Goal: Transaction & Acquisition: Purchase product/service

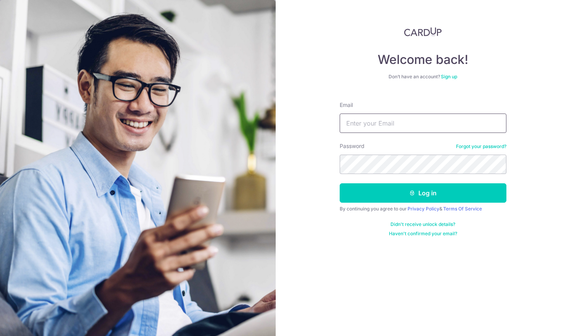
type input "sparkwk@gmail.com"
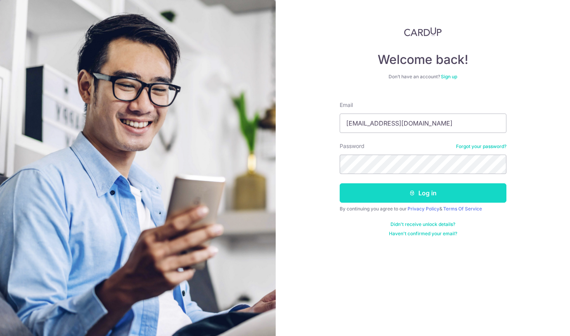
click at [385, 189] on button "Log in" at bounding box center [422, 192] width 167 height 19
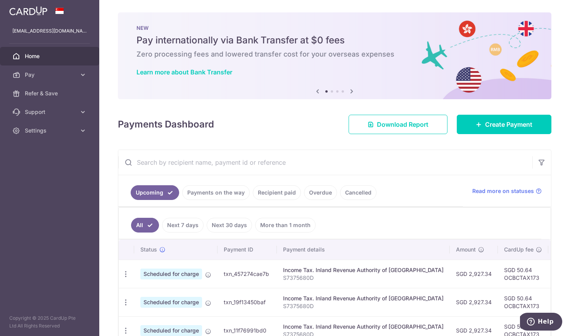
click at [217, 188] on link "Payments on the way" at bounding box center [215, 192] width 67 height 15
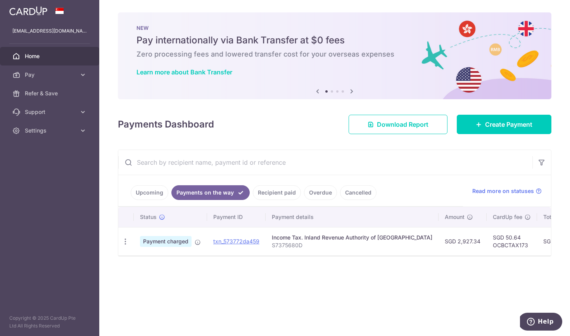
click at [149, 194] on link "Upcoming" at bounding box center [150, 192] width 38 height 15
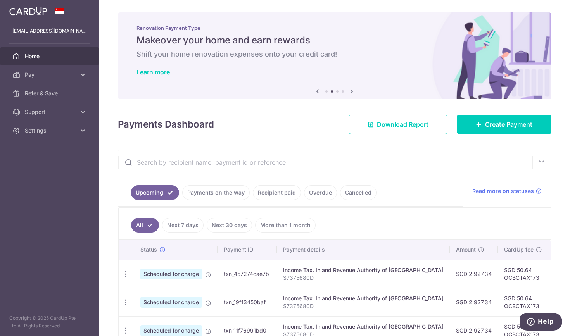
click at [177, 225] on link "Next 7 days" at bounding box center [182, 225] width 41 height 15
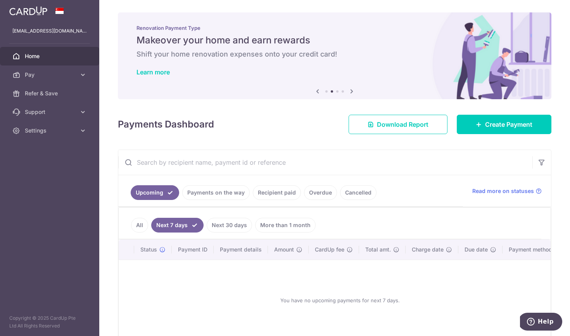
click at [200, 195] on link "Payments on the way" at bounding box center [215, 192] width 67 height 15
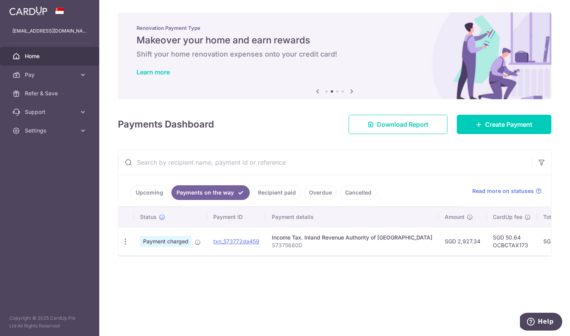
click at [263, 191] on link "Recipient paid" at bounding box center [277, 192] width 48 height 15
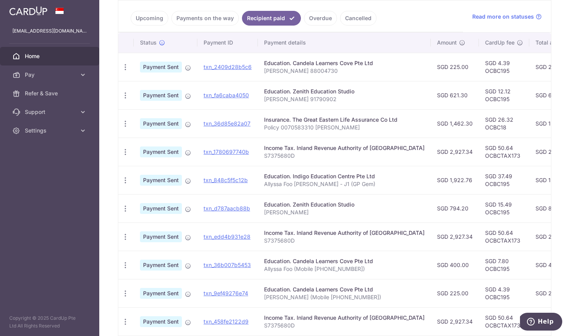
scroll to position [176, 0]
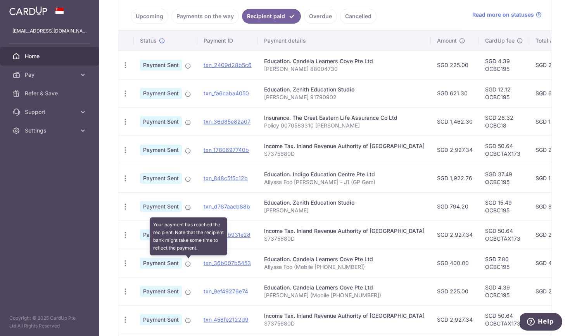
click at [189, 265] on icon at bounding box center [188, 264] width 6 height 6
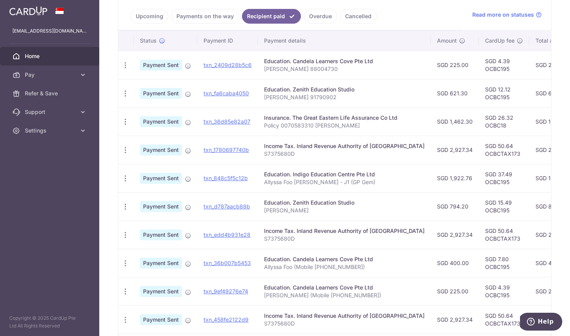
click at [164, 263] on span "Payment Sent" at bounding box center [161, 263] width 42 height 11
click at [222, 265] on link "txn_36b007b5453" at bounding box center [226, 263] width 47 height 7
click at [57, 74] on span "Pay" at bounding box center [50, 75] width 51 height 8
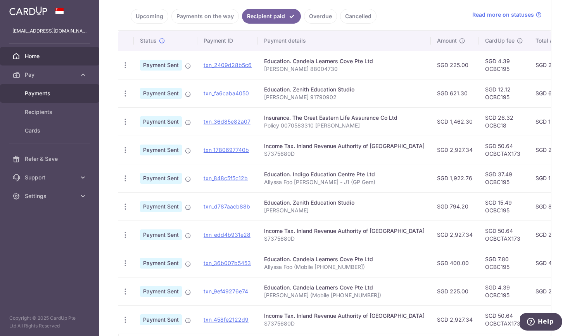
click at [49, 91] on span "Payments" at bounding box center [50, 94] width 51 height 8
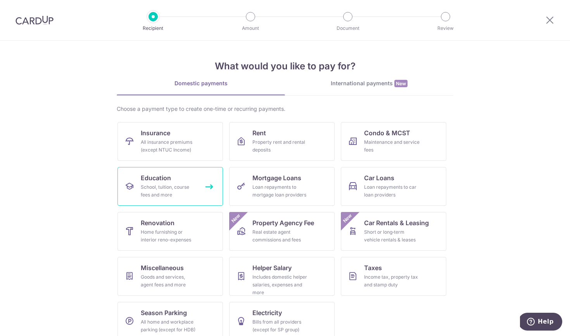
click at [138, 187] on link "Education School, tuition, course fees and more" at bounding box center [169, 186] width 105 height 39
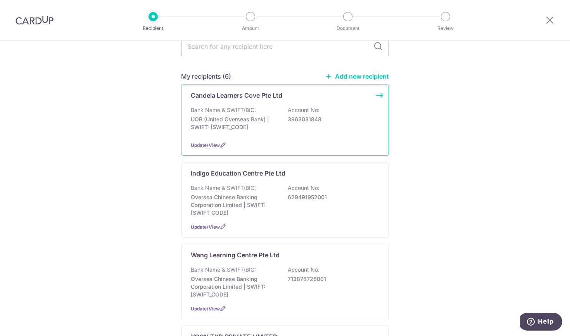
scroll to position [40, 0]
click at [248, 119] on p "UOB (United Overseas Bank) | SWIFT: [SWIFT_CODE]" at bounding box center [234, 122] width 87 height 15
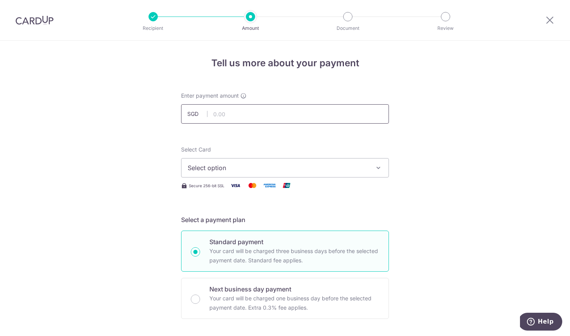
click at [235, 112] on input "text" at bounding box center [285, 113] width 208 height 19
type input "200.00"
click at [215, 168] on span "Select option" at bounding box center [278, 167] width 181 height 9
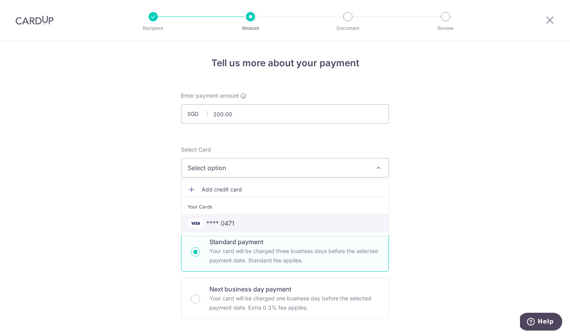
click at [204, 221] on span "**** 0471" at bounding box center [285, 223] width 195 height 9
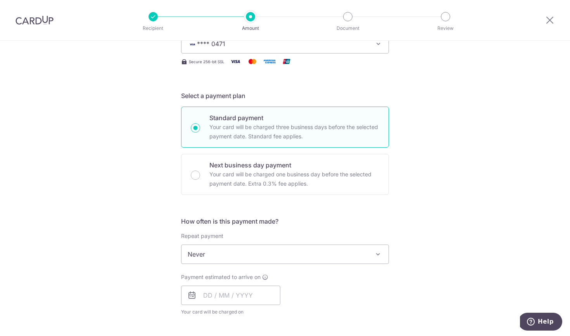
scroll to position [230, 0]
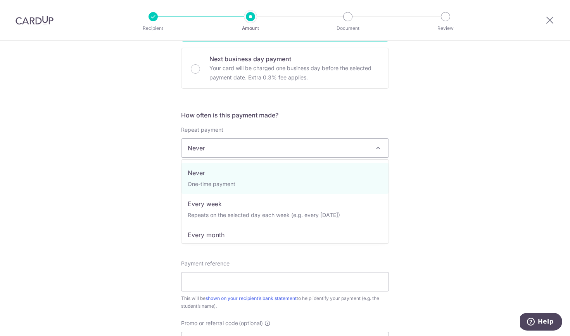
click at [246, 157] on span "Never" at bounding box center [284, 148] width 207 height 19
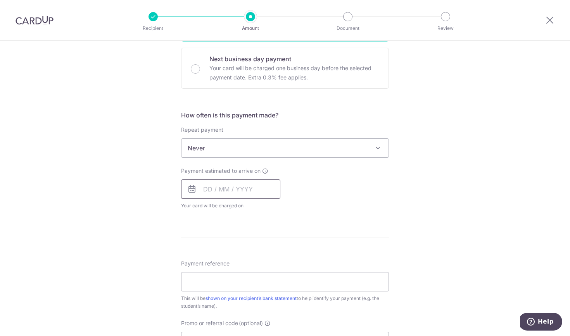
click at [214, 189] on input "text" at bounding box center [230, 188] width 99 height 19
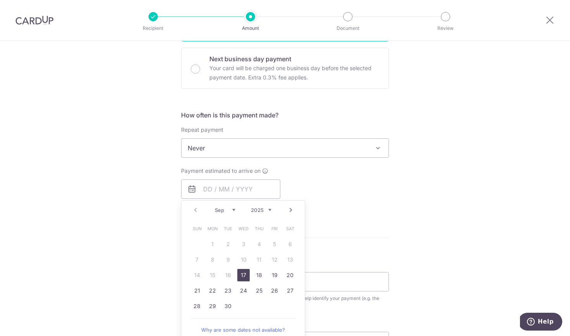
click at [242, 277] on link "17" at bounding box center [243, 275] width 12 height 12
type input "[DATE]"
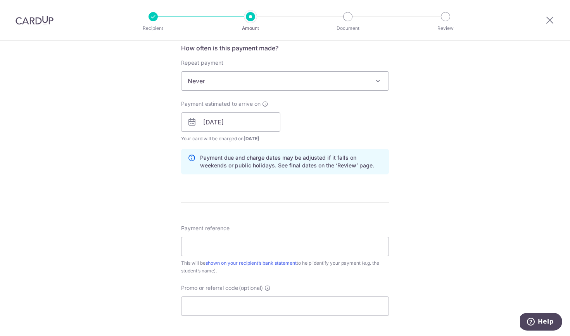
scroll to position [298, 0]
click at [251, 241] on input "Payment reference" at bounding box center [285, 245] width 208 height 19
type input "Allyssa Foo 91790902"
click at [208, 301] on input "Promo or referral code (optional)" at bounding box center [285, 305] width 208 height 19
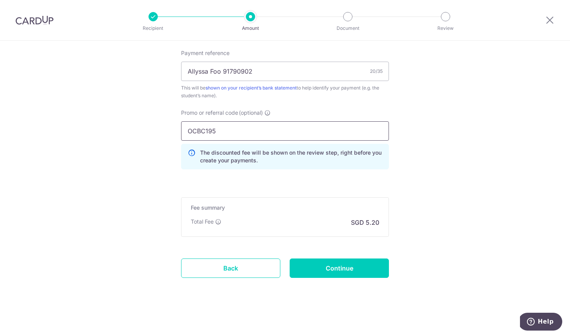
scroll to position [472, 0]
type input "OCBC195"
click at [315, 277] on input "Continue" at bounding box center [338, 267] width 99 height 19
type input "Create Schedule"
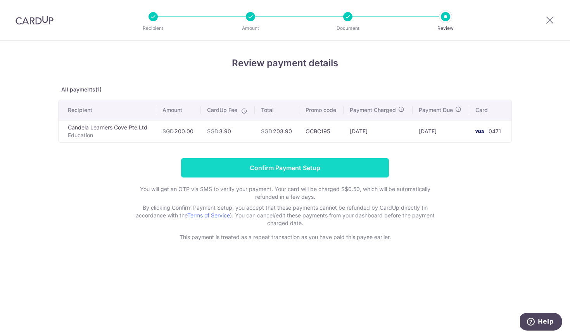
click at [367, 164] on input "Confirm Payment Setup" at bounding box center [285, 167] width 208 height 19
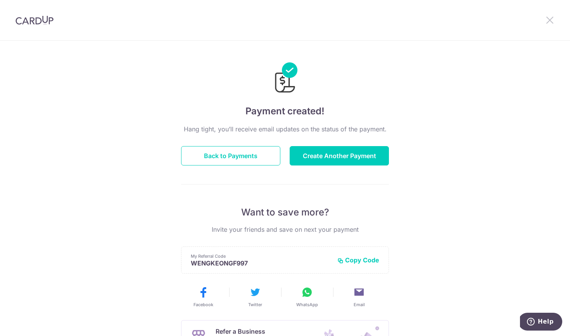
click at [546, 19] on icon at bounding box center [549, 20] width 9 height 10
